Goal: Transaction & Acquisition: Download file/media

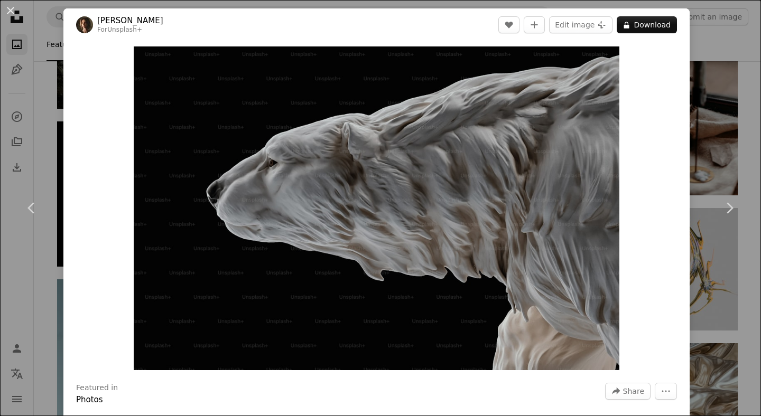
scroll to position [7308, 0]
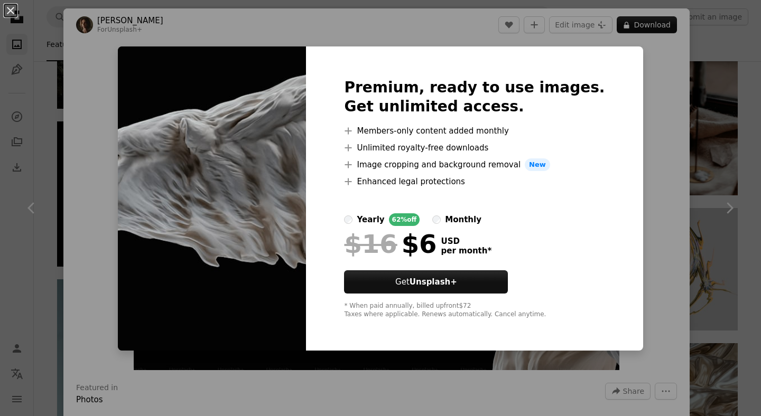
click at [599, 58] on div "Premium, ready to use images. Get unlimited access. A plus sign Members-only co…" at bounding box center [474, 198] width 336 height 304
click at [346, 53] on div "Premium, ready to use images. Get unlimited access. A plus sign Members-only co…" at bounding box center [474, 198] width 336 height 304
click at [336, 21] on div "An X shape Premium, ready to use images. Get unlimited access. A plus sign Memb…" at bounding box center [380, 208] width 761 height 416
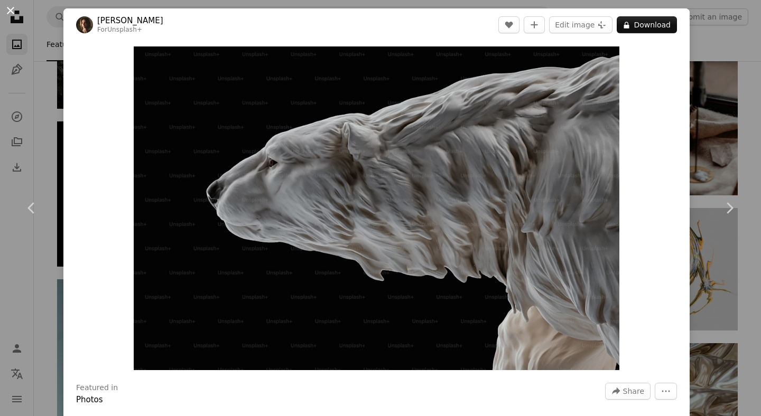
click at [10, 11] on button "An X shape" at bounding box center [10, 10] width 13 height 13
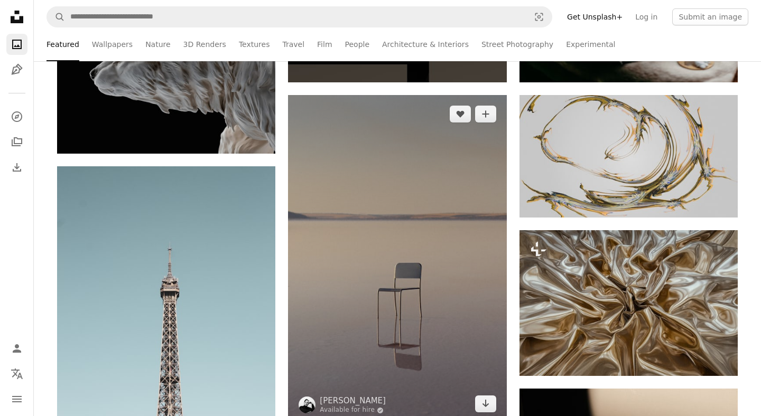
scroll to position [7424, 0]
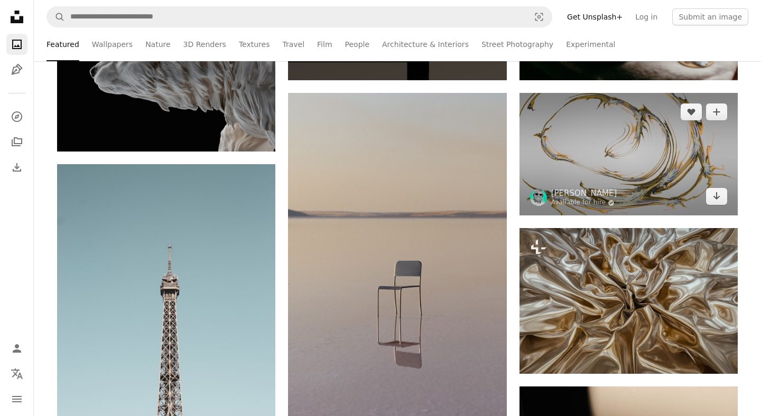
click at [589, 176] on img at bounding box center [628, 154] width 218 height 123
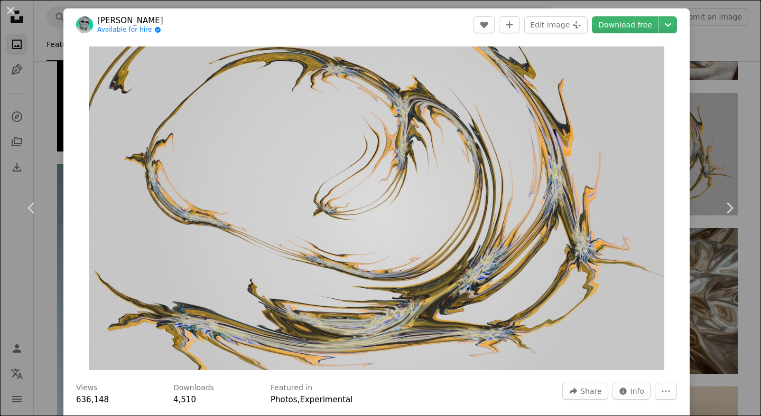
click at [622, 33] on header "[PERSON_NAME] Available for hire A checkmark inside of a circle A heart A plus …" at bounding box center [376, 24] width 626 height 33
click at [630, 23] on link "Download free" at bounding box center [625, 24] width 67 height 17
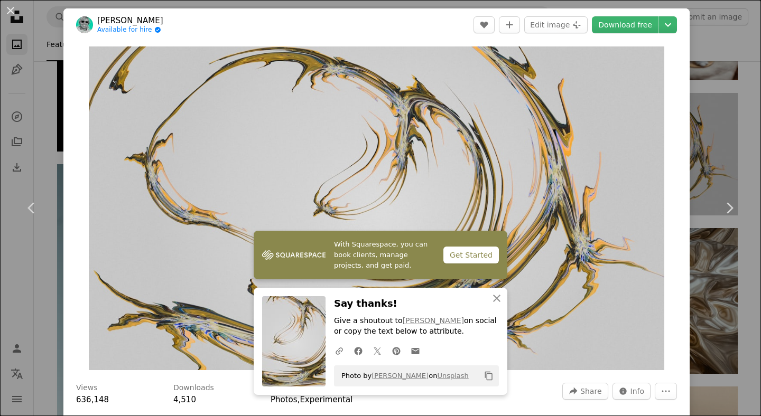
click at [479, 258] on div "Get Started" at bounding box center [470, 255] width 55 height 17
click at [497, 303] on icon "An X shape" at bounding box center [496, 298] width 13 height 13
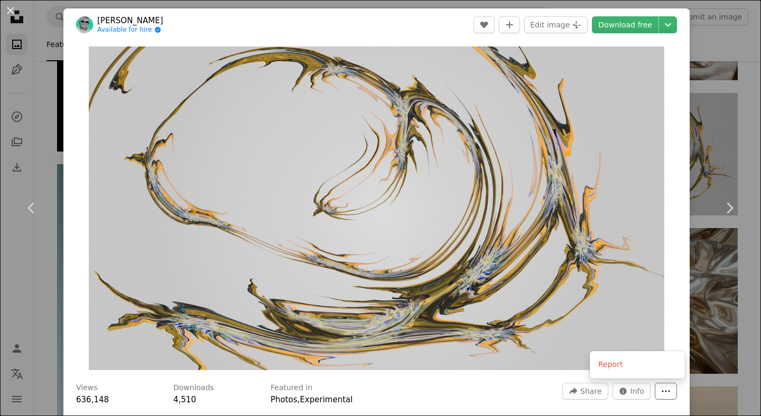
click at [667, 399] on button "More Actions" at bounding box center [665, 391] width 22 height 17
click at [361, 18] on header "[PERSON_NAME] Available for hire A checkmark inside of a circle A heart A plus …" at bounding box center [376, 24] width 626 height 33
click at [353, 138] on img "Zoom in on this image" at bounding box center [377, 208] width 576 height 324
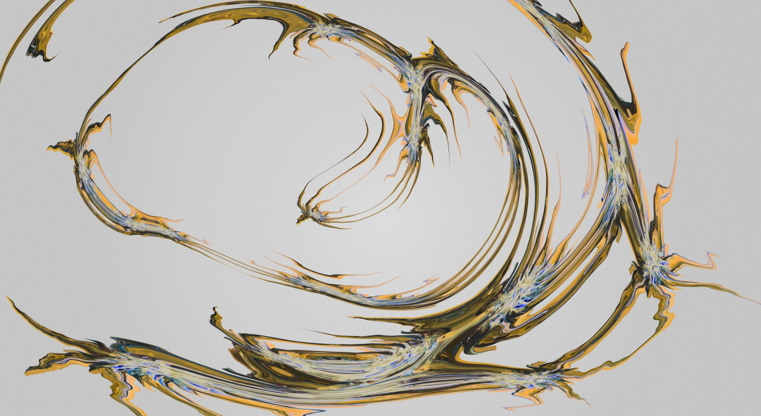
scroll to position [6, 0]
